Goal: Complete application form: Complete application form

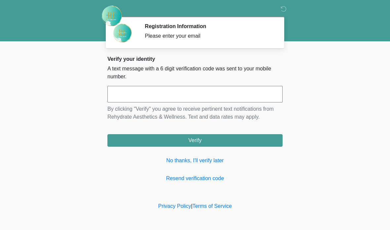
click at [185, 175] on link "Resend verification code" at bounding box center [194, 179] width 175 height 8
click at [157, 144] on button "Verify" at bounding box center [194, 140] width 175 height 13
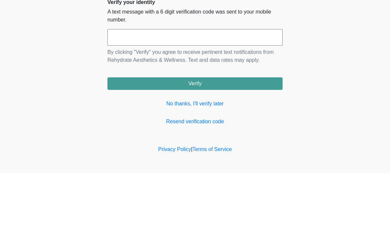
click at [140, 86] on input "text" at bounding box center [194, 94] width 175 height 17
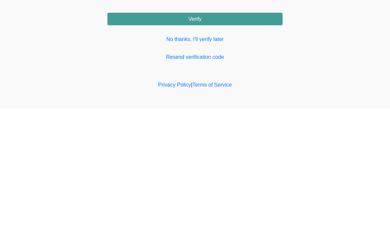
click at [195, 175] on link "Resend verification code" at bounding box center [194, 179] width 175 height 8
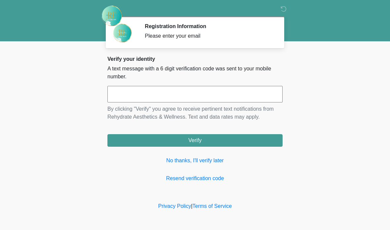
click at [191, 159] on link "No thanks, I'll verify later" at bounding box center [194, 161] width 175 height 8
click at [208, 140] on button "Verify" at bounding box center [194, 140] width 175 height 13
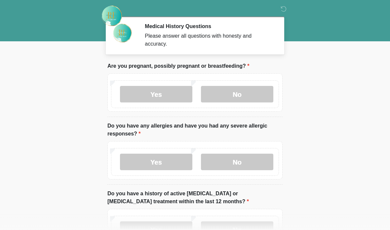
click at [239, 93] on label "No" at bounding box center [237, 94] width 72 height 17
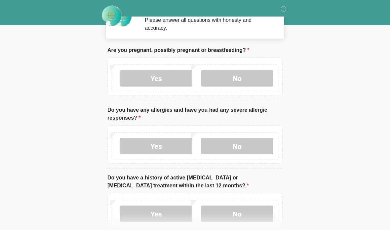
scroll to position [16, 0]
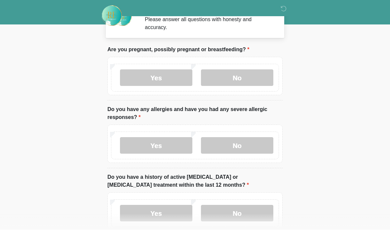
click at [241, 151] on label "No" at bounding box center [237, 146] width 72 height 17
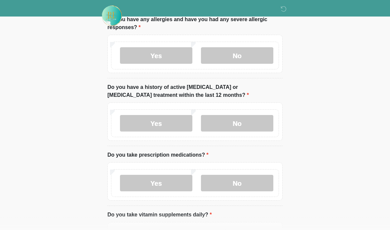
scroll to position [106, 0]
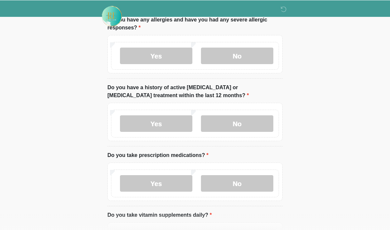
click at [245, 120] on label "No" at bounding box center [237, 123] width 72 height 17
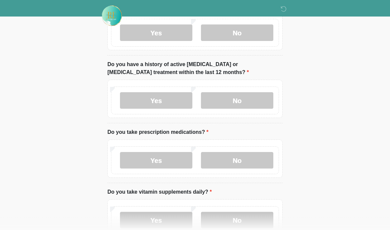
scroll to position [168, 0]
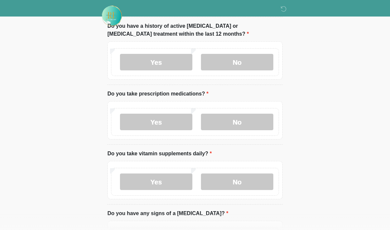
click at [251, 117] on label "No" at bounding box center [237, 122] width 72 height 17
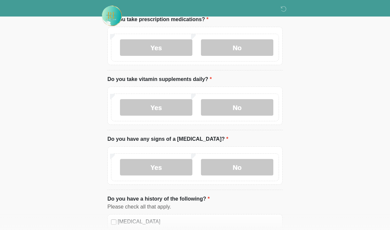
scroll to position [242, 0]
click at [241, 106] on label "No" at bounding box center [237, 107] width 72 height 17
click at [241, 162] on label "No" at bounding box center [237, 167] width 72 height 17
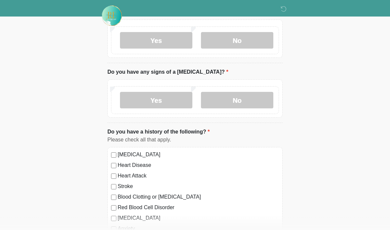
click at [165, 42] on label "Yes" at bounding box center [156, 40] width 72 height 17
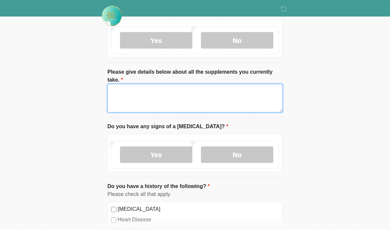
click at [172, 91] on textarea "Please give details below about all the supplements you currently take." at bounding box center [194, 98] width 175 height 28
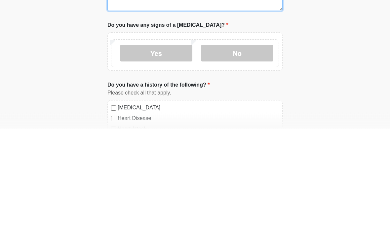
type textarea "********"
click at [250, 147] on label "No" at bounding box center [237, 155] width 72 height 17
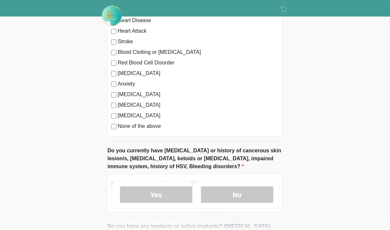
scroll to position [514, 0]
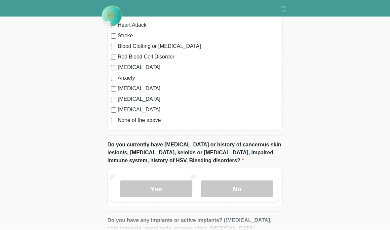
click at [139, 119] on label "None of the above" at bounding box center [198, 121] width 161 height 8
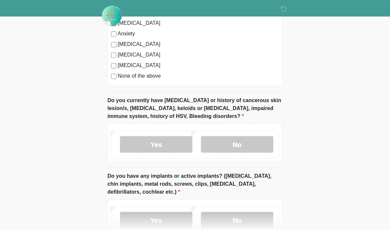
scroll to position [562, 0]
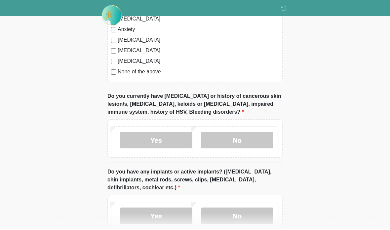
click at [239, 133] on label "No" at bounding box center [237, 141] width 72 height 17
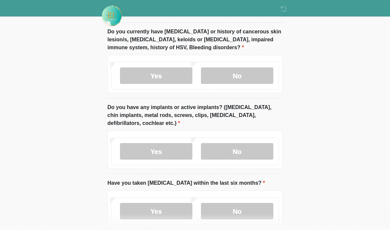
scroll to position [630, 0]
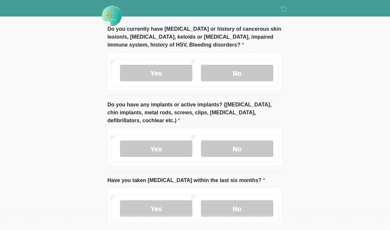
click at [243, 146] on label "No" at bounding box center [237, 148] width 72 height 17
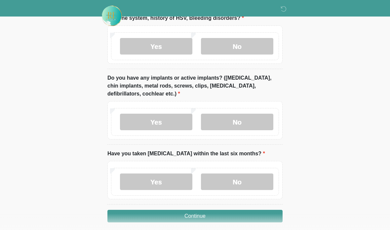
scroll to position [683, 0]
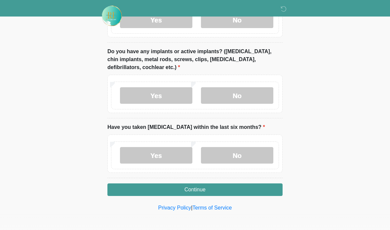
click at [240, 156] on label "No" at bounding box center [237, 155] width 72 height 17
click at [209, 189] on button "Continue" at bounding box center [194, 189] width 175 height 13
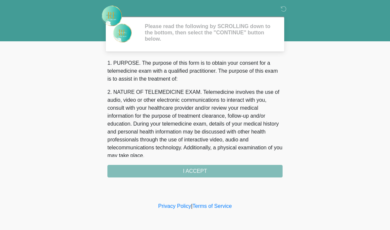
scroll to position [0, 0]
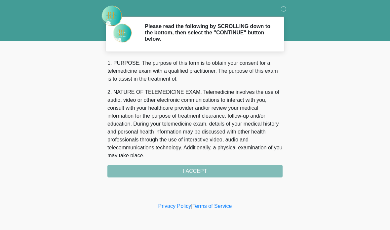
click at [195, 172] on div "1. PURPOSE. The purpose of this form is to obtain your consent for a telemedici…" at bounding box center [194, 118] width 175 height 118
click at [193, 175] on div "1. PURPOSE. The purpose of this form is to obtain your consent for a telemedici…" at bounding box center [194, 118] width 175 height 118
click at [200, 172] on div "1. PURPOSE. The purpose of this form is to obtain your consent for a telemedici…" at bounding box center [194, 118] width 175 height 118
click at [204, 171] on div "1. PURPOSE. The purpose of this form is to obtain your consent for a telemedici…" at bounding box center [194, 118] width 175 height 118
click at [198, 174] on div "1. PURPOSE. The purpose of this form is to obtain your consent for a telemedici…" at bounding box center [194, 118] width 175 height 118
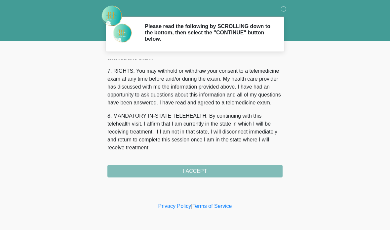
click at [208, 172] on div "1. PURPOSE. The purpose of this form is to obtain your consent for a telemedici…" at bounding box center [194, 118] width 175 height 118
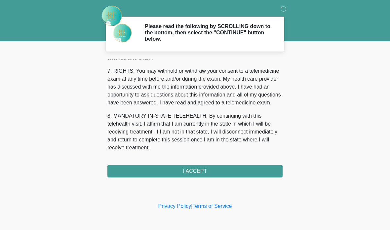
click at [199, 168] on button "I ACCEPT" at bounding box center [194, 171] width 175 height 13
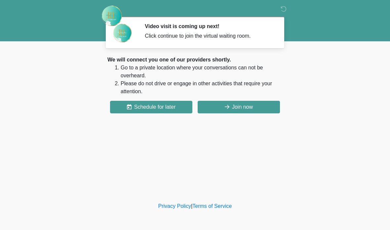
click at [243, 108] on button "Join now" at bounding box center [239, 107] width 82 height 13
